Goal: Transaction & Acquisition: Purchase product/service

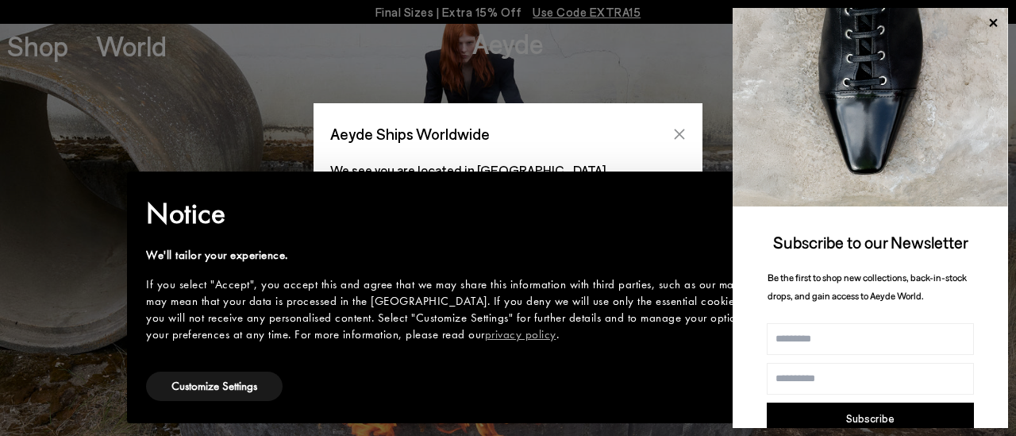
click at [674, 132] on icon "Close" at bounding box center [679, 134] width 13 height 13
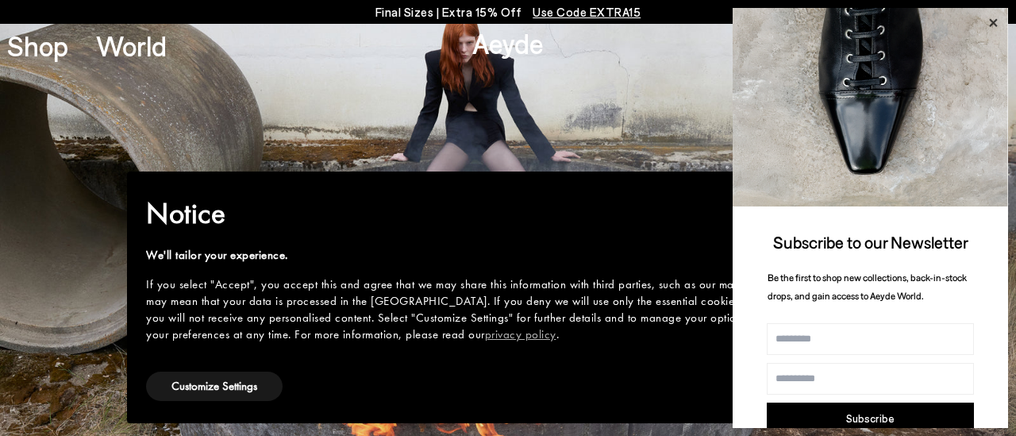
click at [993, 21] on icon at bounding box center [993, 23] width 8 height 8
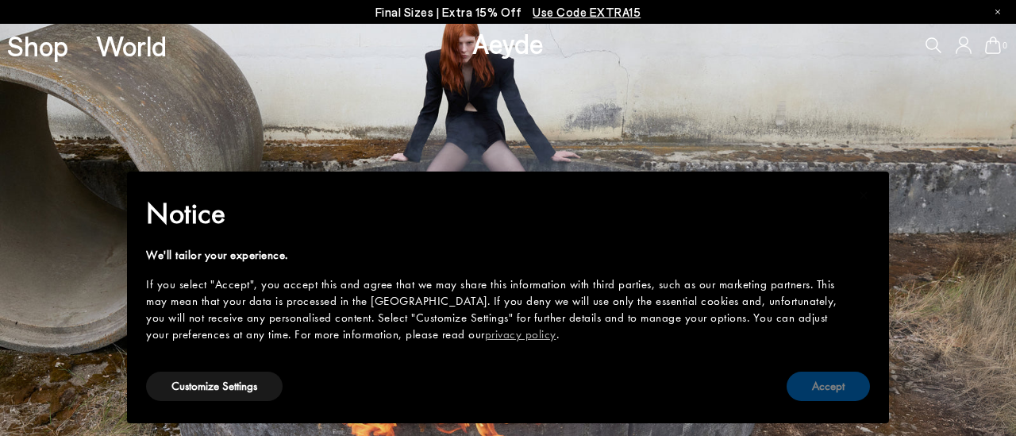
click at [811, 391] on button "Accept" at bounding box center [828, 385] width 83 height 29
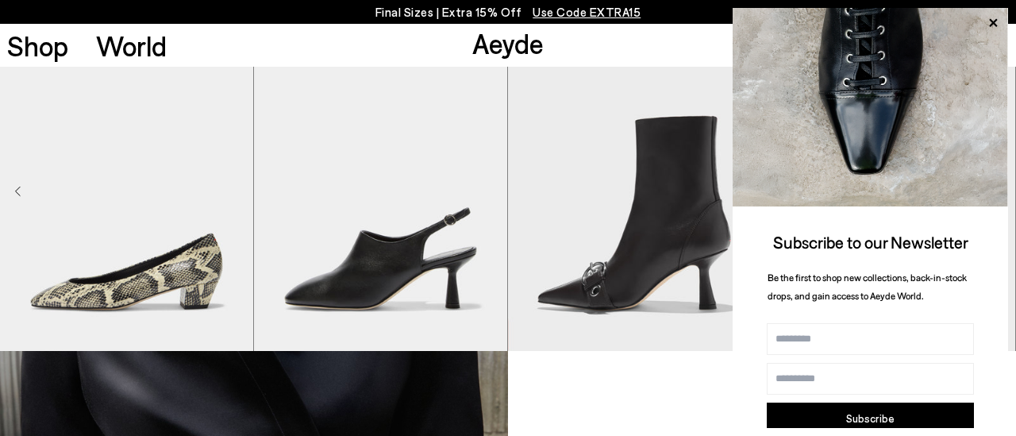
scroll to position [837, 0]
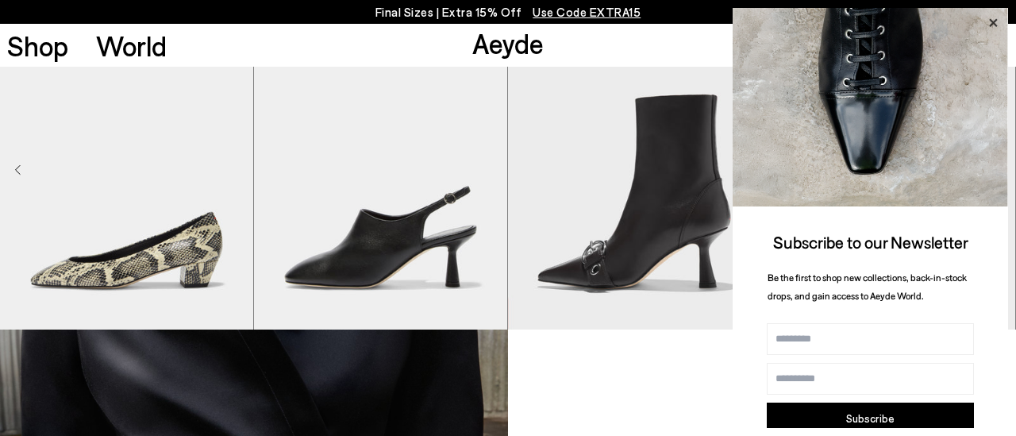
click at [993, 21] on icon at bounding box center [993, 23] width 8 height 8
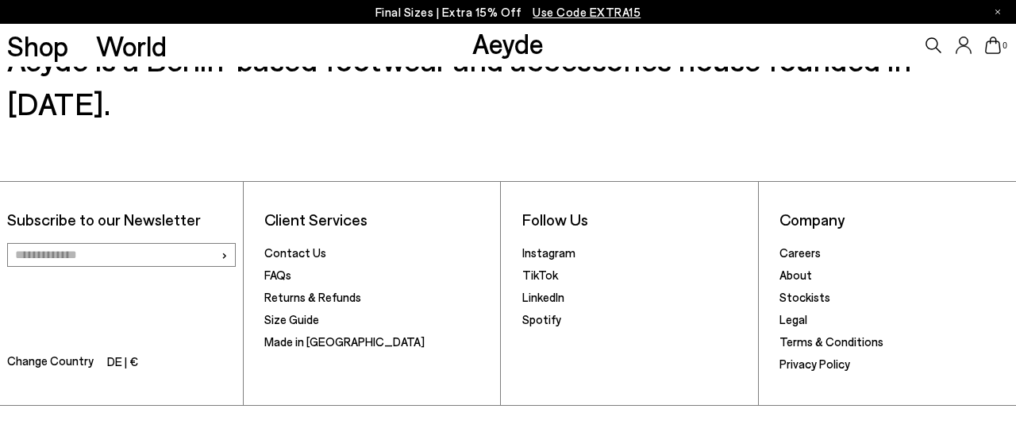
scroll to position [0, 0]
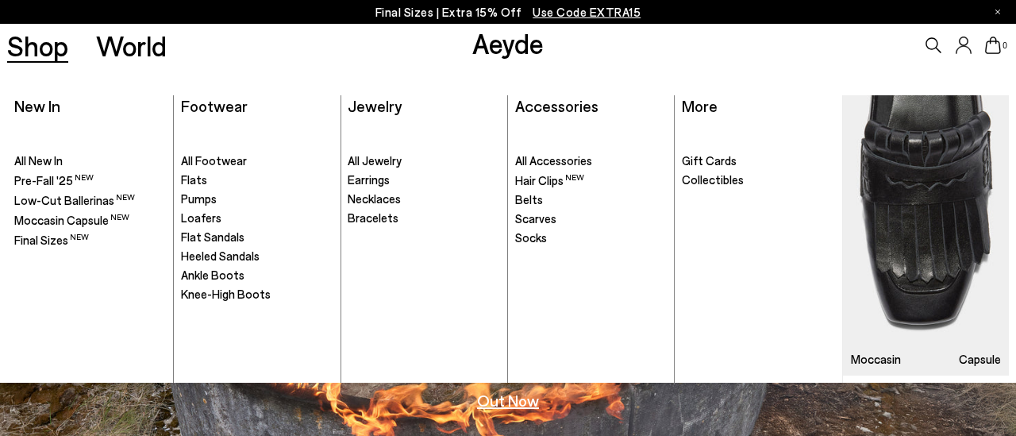
click at [45, 59] on link "Shop" at bounding box center [37, 46] width 61 height 28
click at [46, 44] on link "Shop" at bounding box center [37, 46] width 61 height 28
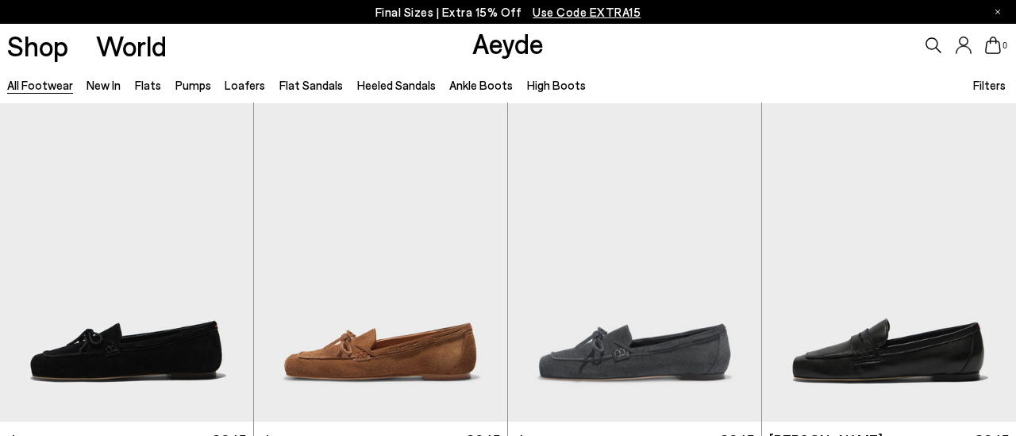
scroll to position [798, 0]
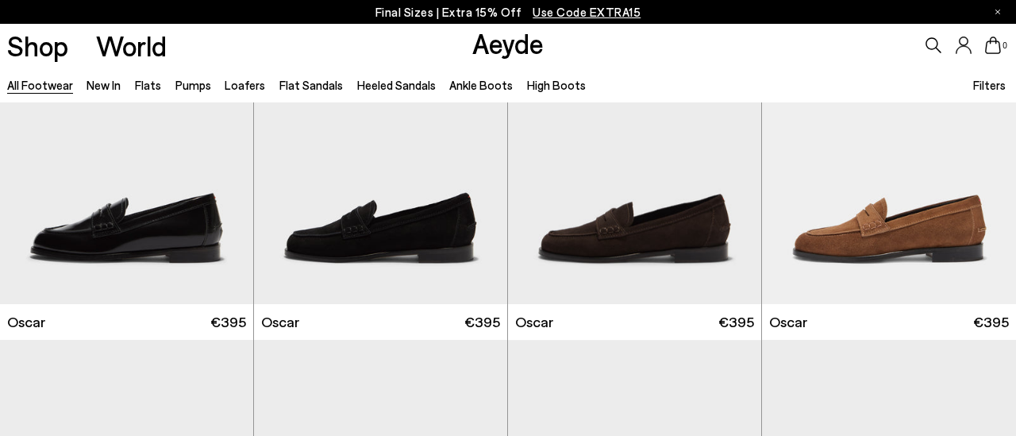
scroll to position [1969, 0]
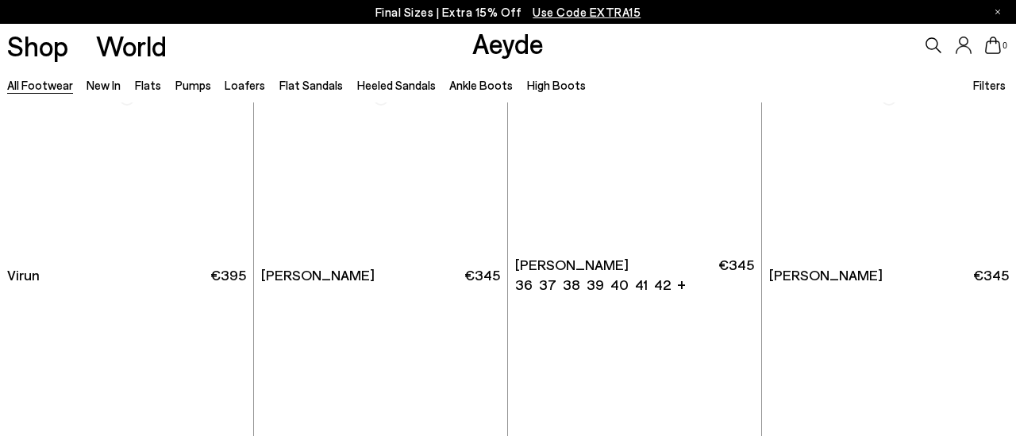
scroll to position [4847, 0]
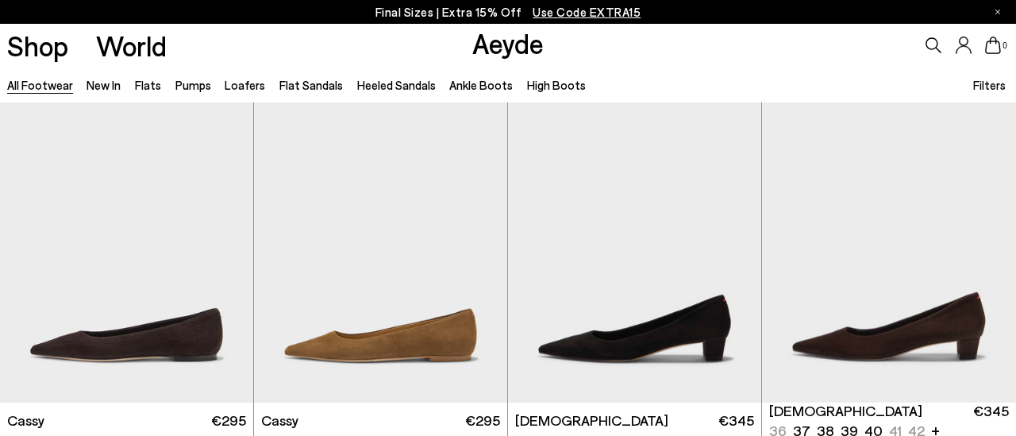
scroll to position [5340, 0]
